Goal: Transaction & Acquisition: Purchase product/service

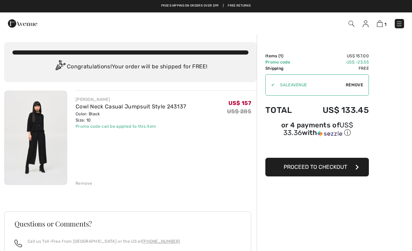
click at [292, 169] on span "Proceed to Checkout" at bounding box center [316, 167] width 64 height 7
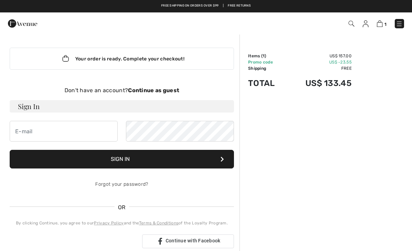
click at [172, 90] on strong "Continue as guest" at bounding box center [153, 90] width 51 height 7
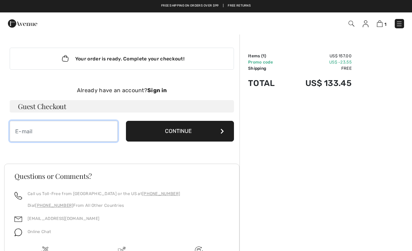
click at [59, 130] on input "email" at bounding box center [64, 131] width 108 height 21
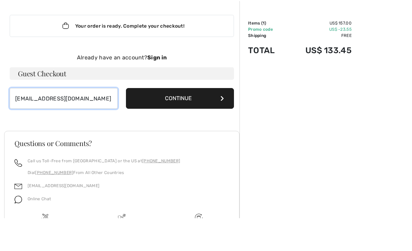
type input "esp03087@aol.com"
click at [192, 121] on button "Continue" at bounding box center [180, 131] width 108 height 21
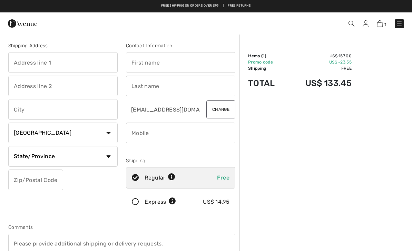
click at [73, 60] on input "text" at bounding box center [62, 62] width 109 height 21
type input "[STREET_ADDRESS][PERSON_NAME]"
type input "Windham"
select select "0"
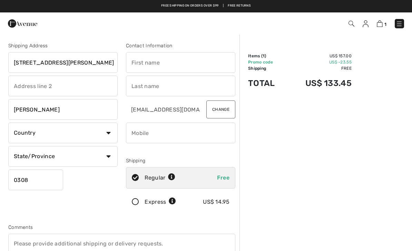
type input "03087"
type input "Eileen"
type input "Peate"
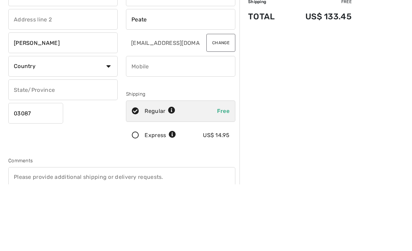
click at [185, 123] on input "phone" at bounding box center [180, 133] width 109 height 21
type input "6034906150"
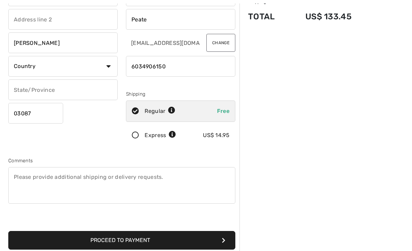
click at [106, 65] on select "Country Canada United States Afghanistan Aland Islands Albania Algeria American…" at bounding box center [62, 66] width 109 height 21
select select "US"
click at [109, 89] on select "State/Province Alabama Alaska American Samoa Arizona Arkansas California Colora…" at bounding box center [62, 89] width 109 height 21
select select "NH"
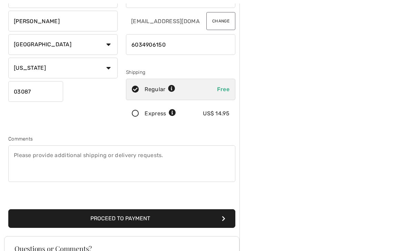
scroll to position [88, 0]
click at [188, 220] on button "Proceed to Payment" at bounding box center [121, 218] width 227 height 19
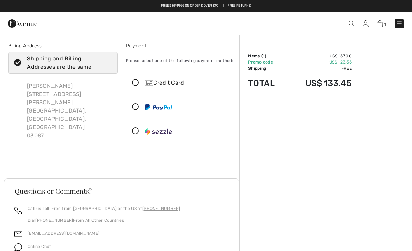
click at [138, 84] on icon at bounding box center [135, 82] width 18 height 7
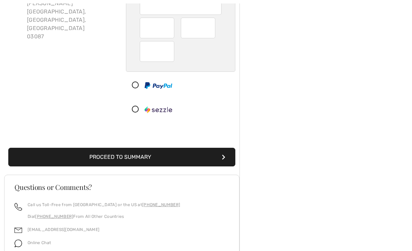
scroll to position [99, 0]
click at [190, 161] on button "Proceed to Summary" at bounding box center [121, 157] width 227 height 19
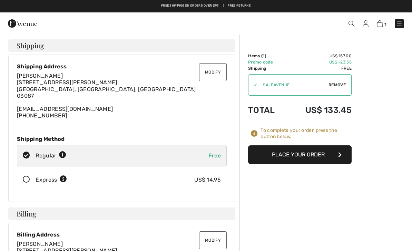
click at [287, 156] on button "Place Your Order" at bounding box center [300, 154] width 104 height 19
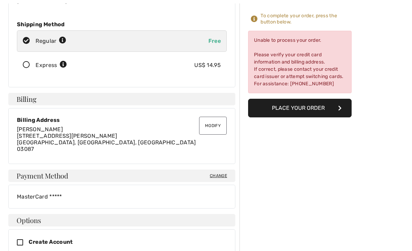
scroll to position [115, 0]
click at [216, 173] on span "Change" at bounding box center [218, 176] width 17 height 6
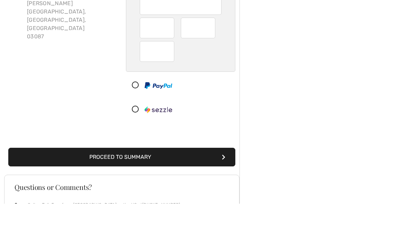
scroll to position [99, 0]
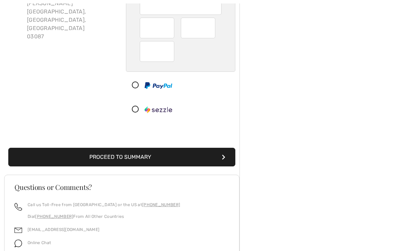
click at [185, 160] on button "Proceed to Summary" at bounding box center [121, 157] width 227 height 19
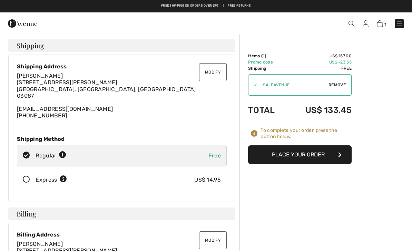
click at [281, 153] on button "Place Your Order" at bounding box center [300, 154] width 104 height 19
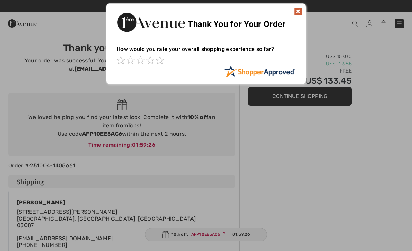
click at [296, 12] on img at bounding box center [298, 11] width 8 height 8
